Goal: Obtain resource: Obtain resource

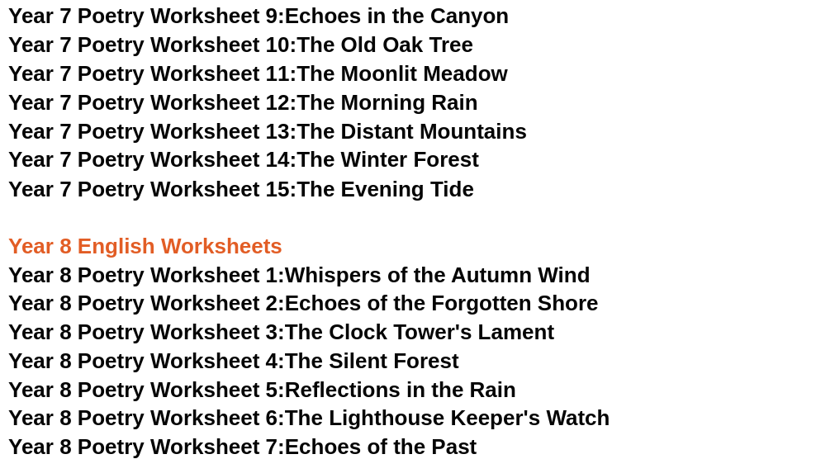
scroll to position [11124, 0]
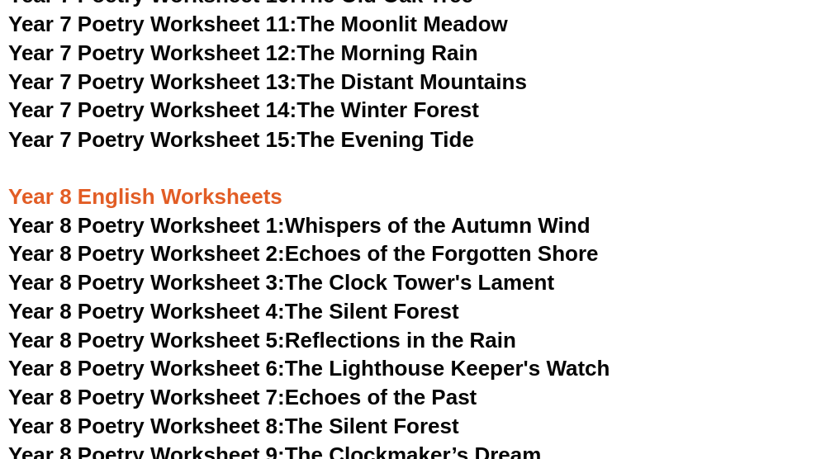
click at [120, 212] on span "Year 8 Poetry Worksheet 1:" at bounding box center [146, 224] width 277 height 25
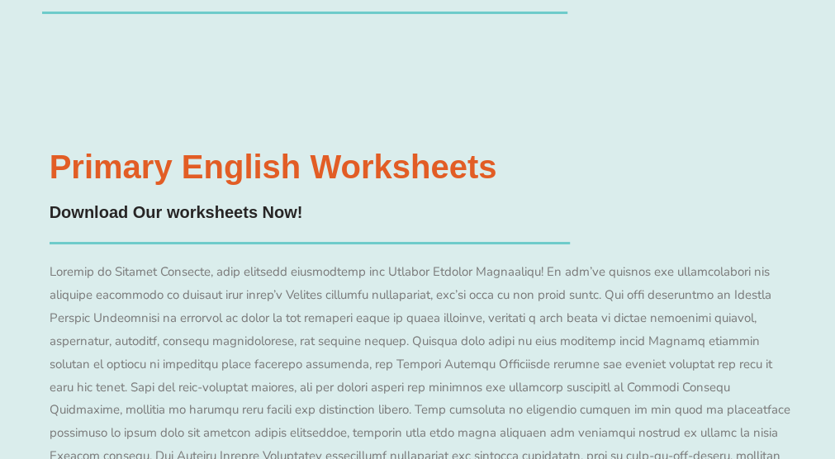
scroll to position [17410, 0]
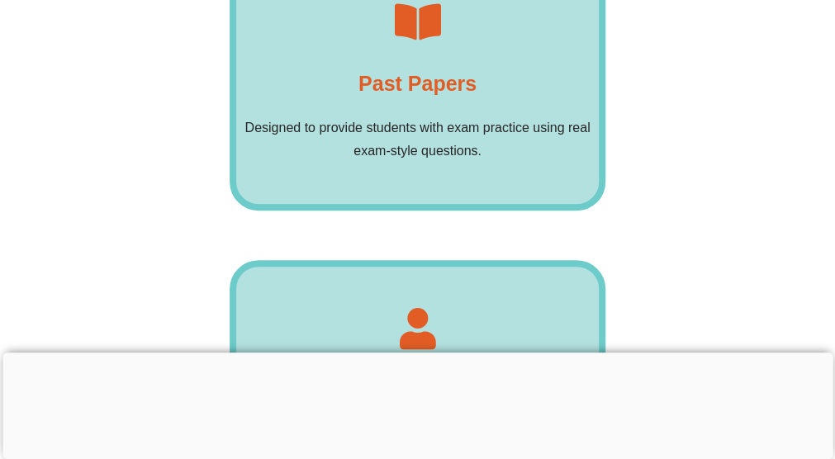
scroll to position [12769, 0]
